Goal: Find specific page/section: Find specific page/section

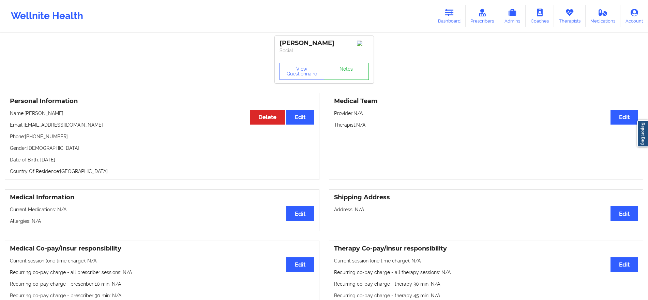
drag, startPoint x: 113, startPoint y: 129, endPoint x: 25, endPoint y: 126, distance: 88.4
click at [25, 126] on p "Email: [EMAIL_ADDRESS][DOMAIN_NAME]" at bounding box center [162, 124] width 305 height 7
copy p "[EMAIL_ADDRESS][DOMAIN_NAME]"
click at [306, 74] on button "View Questionnaire" at bounding box center [302, 71] width 45 height 17
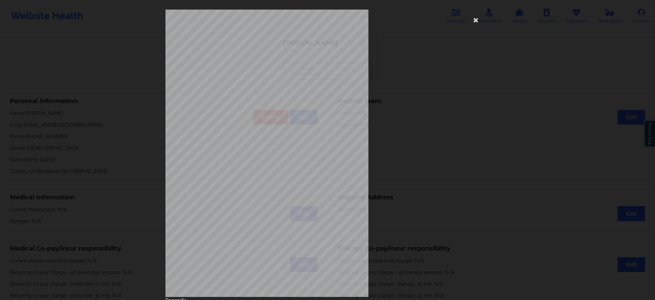
scroll to position [26, 0]
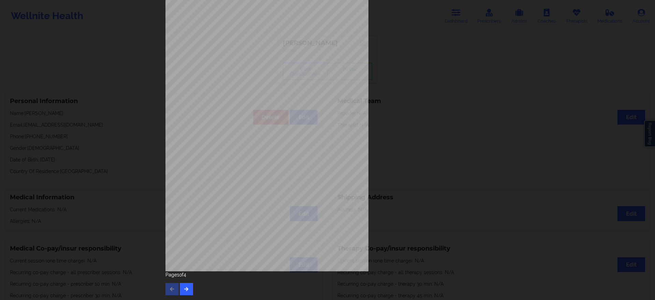
click at [190, 279] on div "Page 1 of 4" at bounding box center [327, 283] width 324 height 24
click at [185, 289] on icon "button" at bounding box center [186, 288] width 6 height 4
click at [185, 287] on icon "button" at bounding box center [186, 288] width 6 height 4
click at [184, 284] on button "button" at bounding box center [186, 289] width 13 height 12
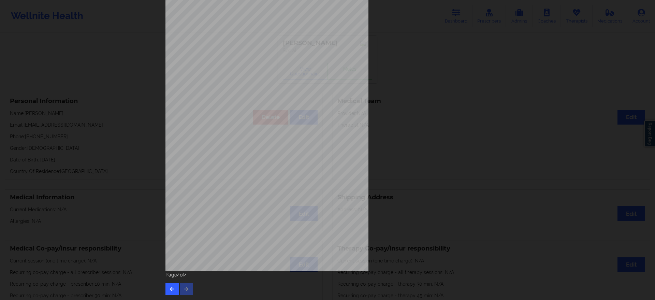
click at [140, 253] on div "Please feel free to provide us with any other additional details that have led …" at bounding box center [327, 150] width 655 height 300
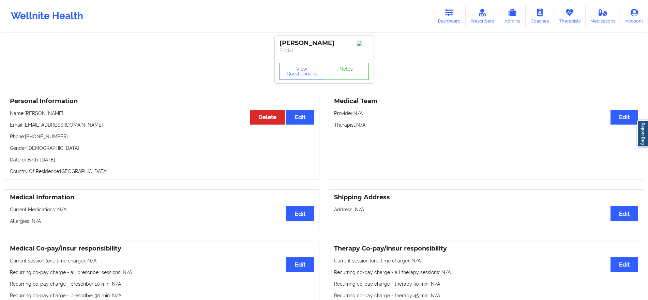
click at [463, 2] on div "Wellnite Health Dashboard Prescribers Admins Coaches Therapists Medications Acc…" at bounding box center [324, 15] width 648 height 27
click at [450, 13] on icon at bounding box center [449, 13] width 9 height 8
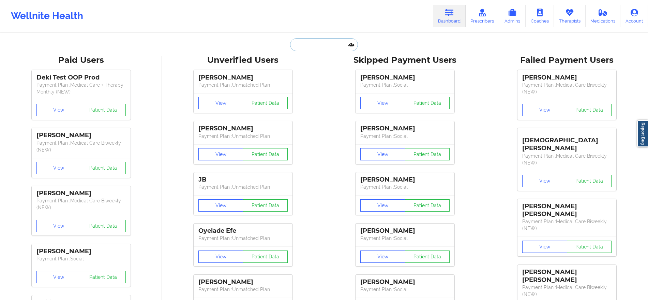
click at [321, 47] on input "text" at bounding box center [324, 44] width 68 height 13
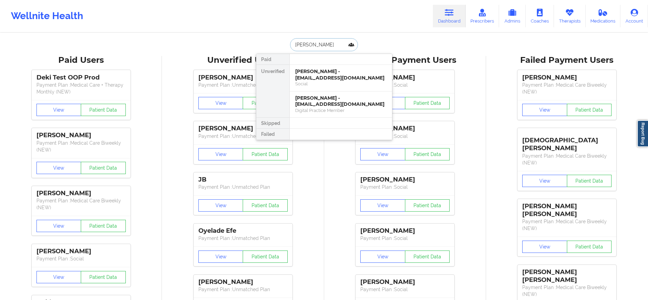
drag, startPoint x: 328, startPoint y: 78, endPoint x: 329, endPoint y: 95, distance: 16.5
click at [329, 95] on div "[PERSON_NAME] - [EMAIL_ADDRESS][DOMAIN_NAME] Social [PERSON_NAME] - [EMAIL_ADDR…" at bounding box center [341, 91] width 103 height 53
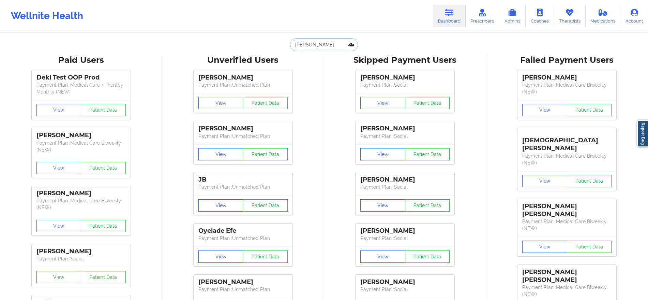
type input "[PERSON_NAME]"
click at [327, 102] on div "[PERSON_NAME] Payment Plan : Social View Patient Data [PERSON_NAME] Payment Pla…" at bounding box center [405, 219] width 157 height 307
click at [332, 43] on input "[PERSON_NAME]" at bounding box center [324, 44] width 68 height 13
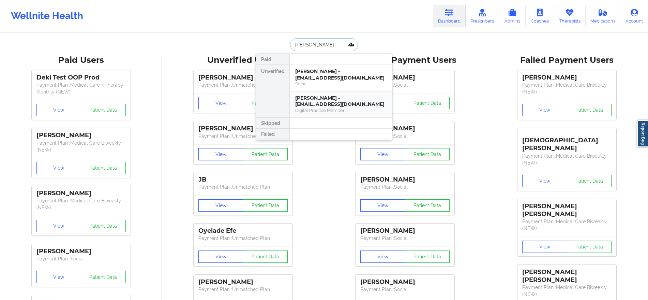
click at [329, 110] on div "Digital Practice Member" at bounding box center [340, 110] width 91 height 6
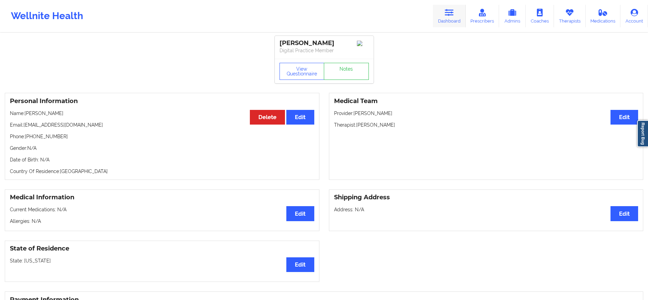
click at [447, 14] on icon at bounding box center [449, 13] width 9 height 8
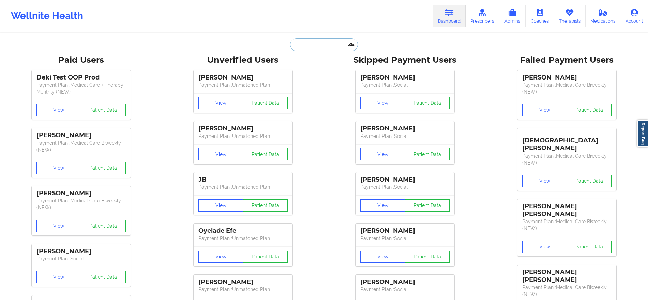
click at [332, 50] on input "text" at bounding box center [324, 44] width 68 height 13
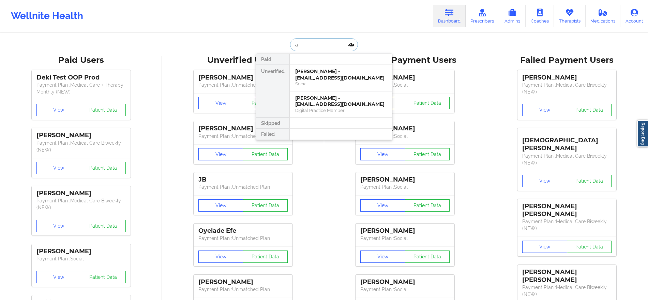
type input "an"
click at [325, 86] on div "Social" at bounding box center [340, 84] width 91 height 6
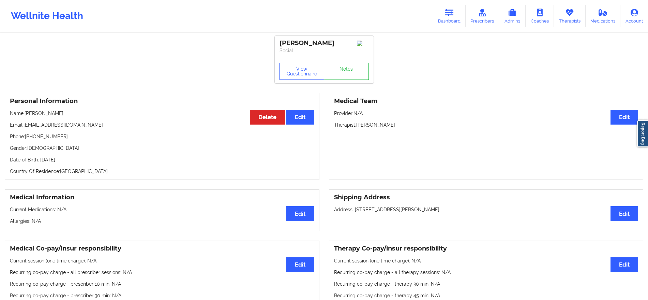
click at [300, 74] on button "View Questionnaire" at bounding box center [302, 71] width 45 height 17
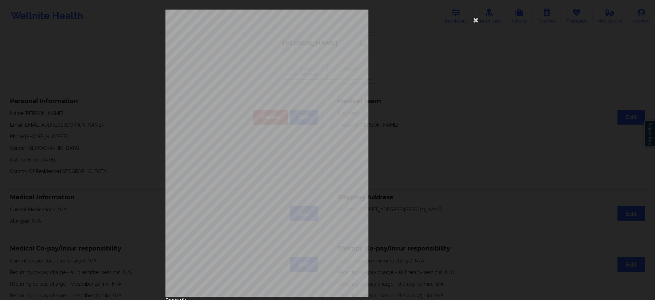
scroll to position [26, 0]
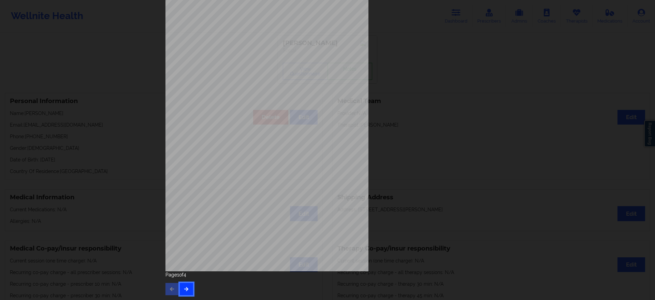
click at [189, 286] on button "button" at bounding box center [186, 289] width 13 height 12
click at [185, 290] on icon "button" at bounding box center [186, 288] width 6 height 4
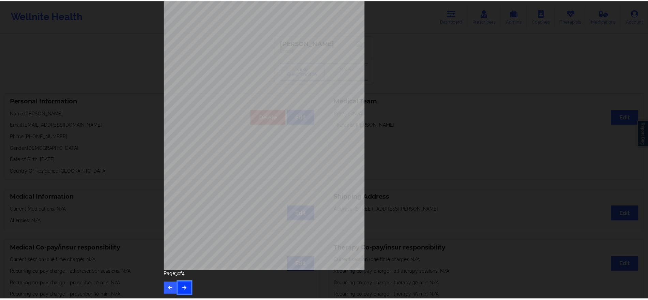
scroll to position [0, 0]
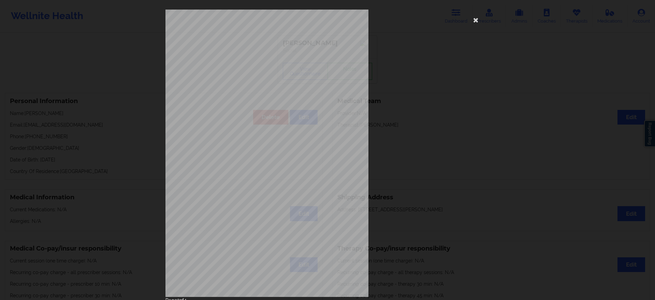
click at [402, 52] on div "none Insurance Member ID for patient This patient has not provided his Member I…" at bounding box center [327, 153] width 324 height 287
click at [470, 22] on icon at bounding box center [475, 19] width 11 height 11
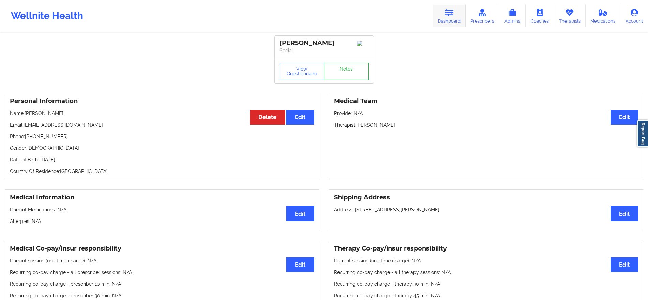
click at [445, 23] on link "Dashboard" at bounding box center [449, 16] width 33 height 23
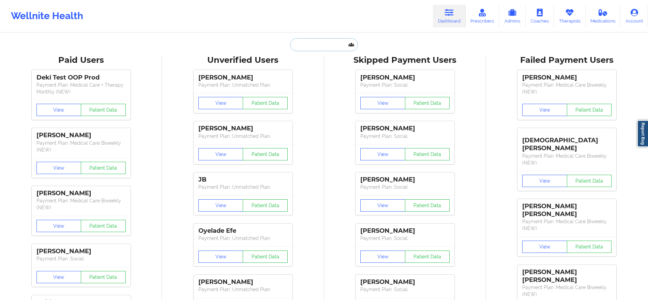
click at [338, 47] on input "text" at bounding box center [324, 44] width 68 height 13
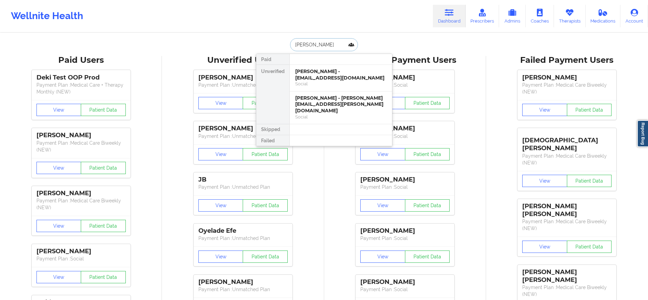
type input "[PERSON_NAME]"
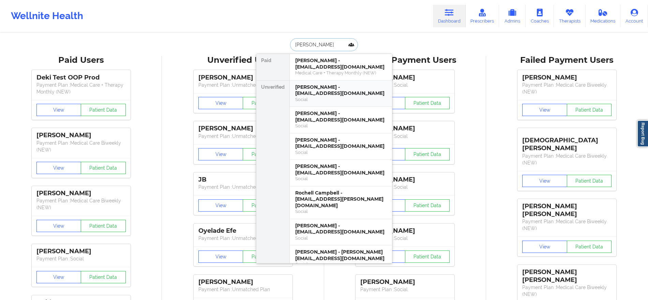
click at [352, 89] on div "[PERSON_NAME] - [EMAIL_ADDRESS][DOMAIN_NAME]" at bounding box center [340, 90] width 91 height 13
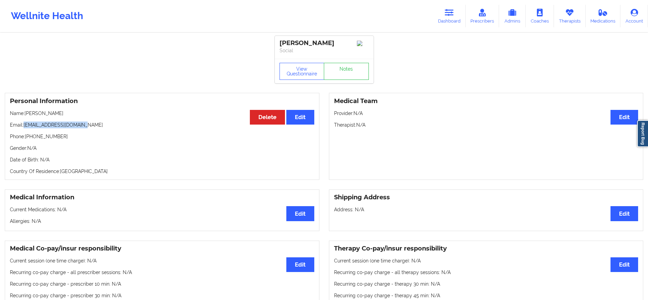
drag, startPoint x: 94, startPoint y: 122, endPoint x: 24, endPoint y: 125, distance: 70.3
click at [24, 125] on div "Personal Information Edit Delete Name: [PERSON_NAME] Email: [EMAIL_ADDRESS][DOM…" at bounding box center [162, 136] width 315 height 87
copy p "[EMAIL_ADDRESS][DOMAIN_NAME]"
click at [447, 6] on link "Dashboard" at bounding box center [449, 16] width 33 height 23
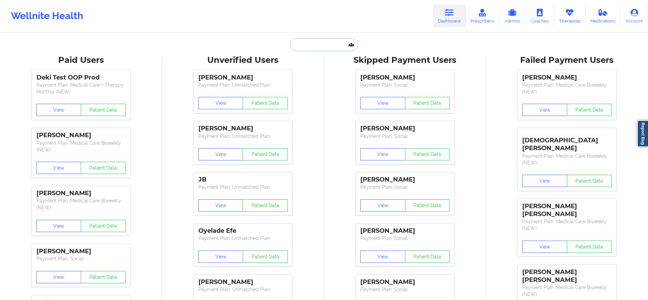
click at [341, 48] on input "text" at bounding box center [324, 44] width 68 height 13
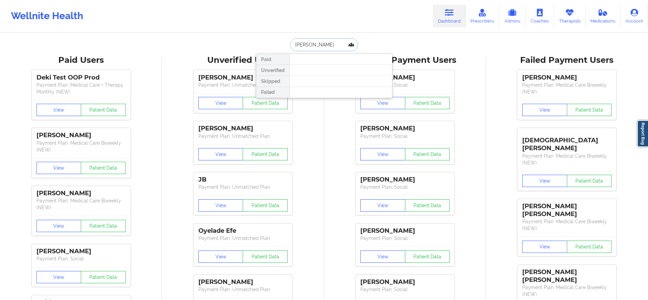
type input "[PERSON_NAME]"
